Goal: Task Accomplishment & Management: Manage account settings

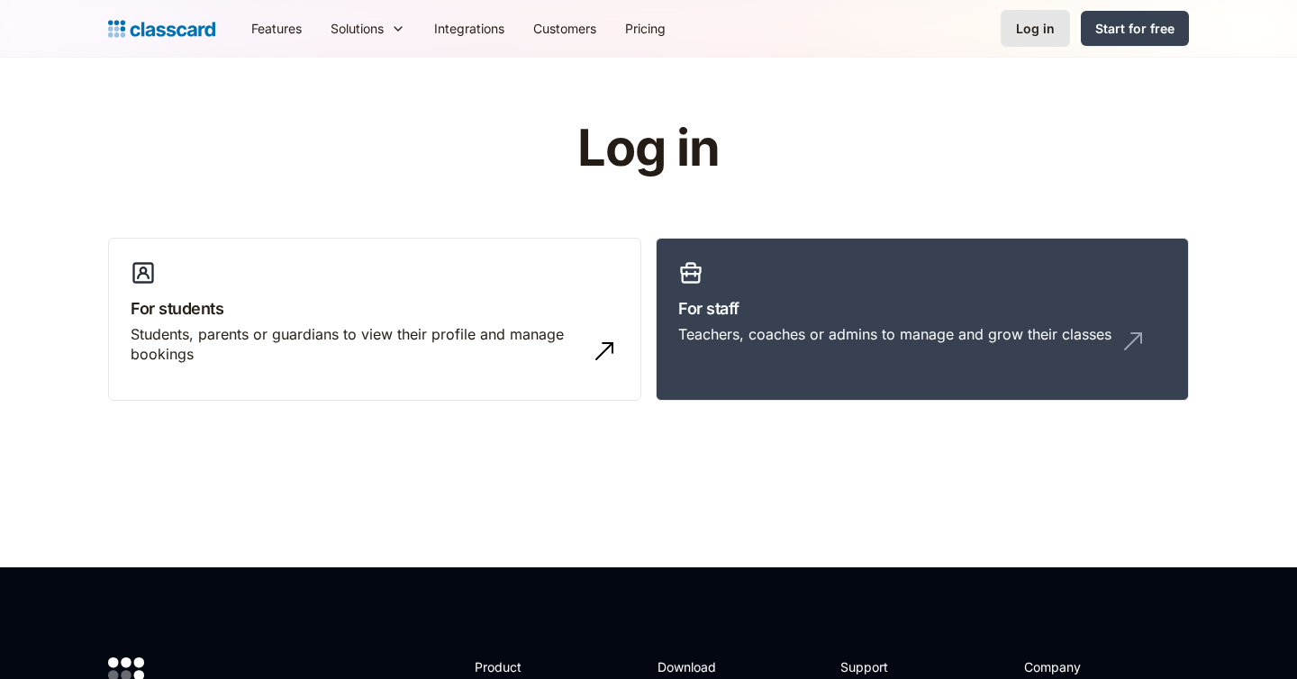
click at [1045, 25] on div "Log in" at bounding box center [1035, 28] width 39 height 19
click at [878, 352] on div "Teachers, coaches or admins to manage and grow their classes" at bounding box center [922, 341] width 488 height 34
